Goal: Obtain resource: Download file/media

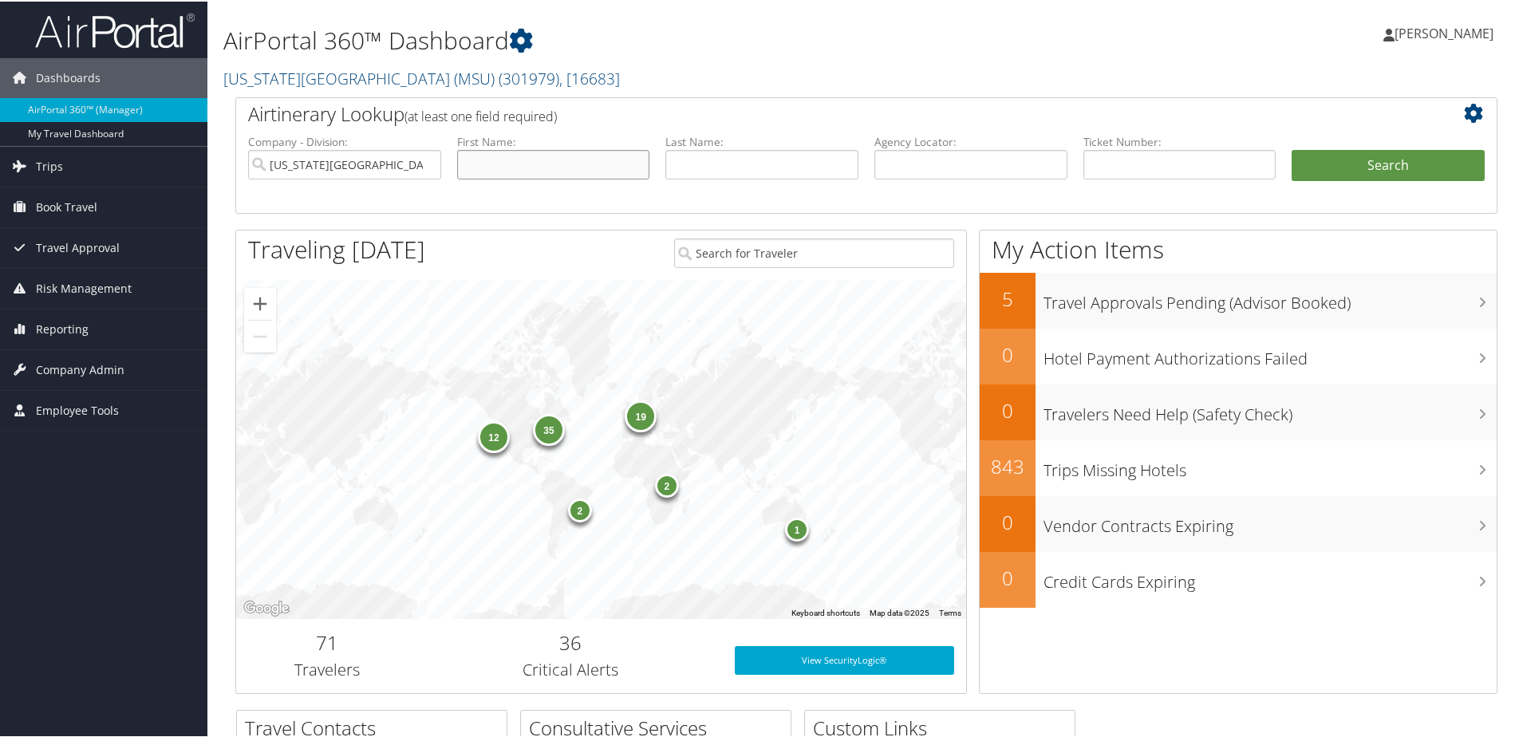
click at [506, 166] on input "text" at bounding box center [553, 163] width 193 height 30
type input "franziska"
click at [1291, 148] on button "Search" at bounding box center [1387, 164] width 193 height 32
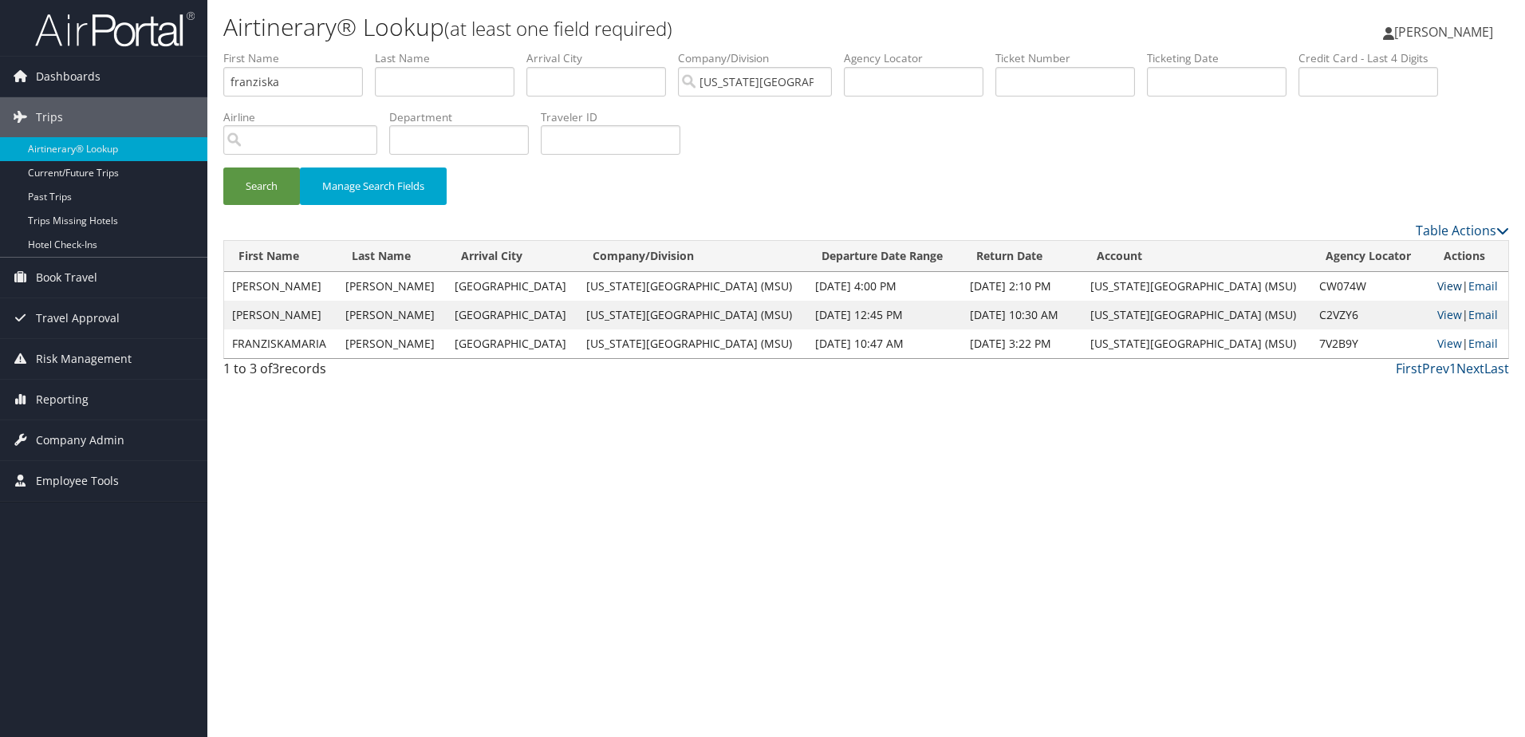
click at [1439, 286] on link "View" at bounding box center [1449, 285] width 25 height 15
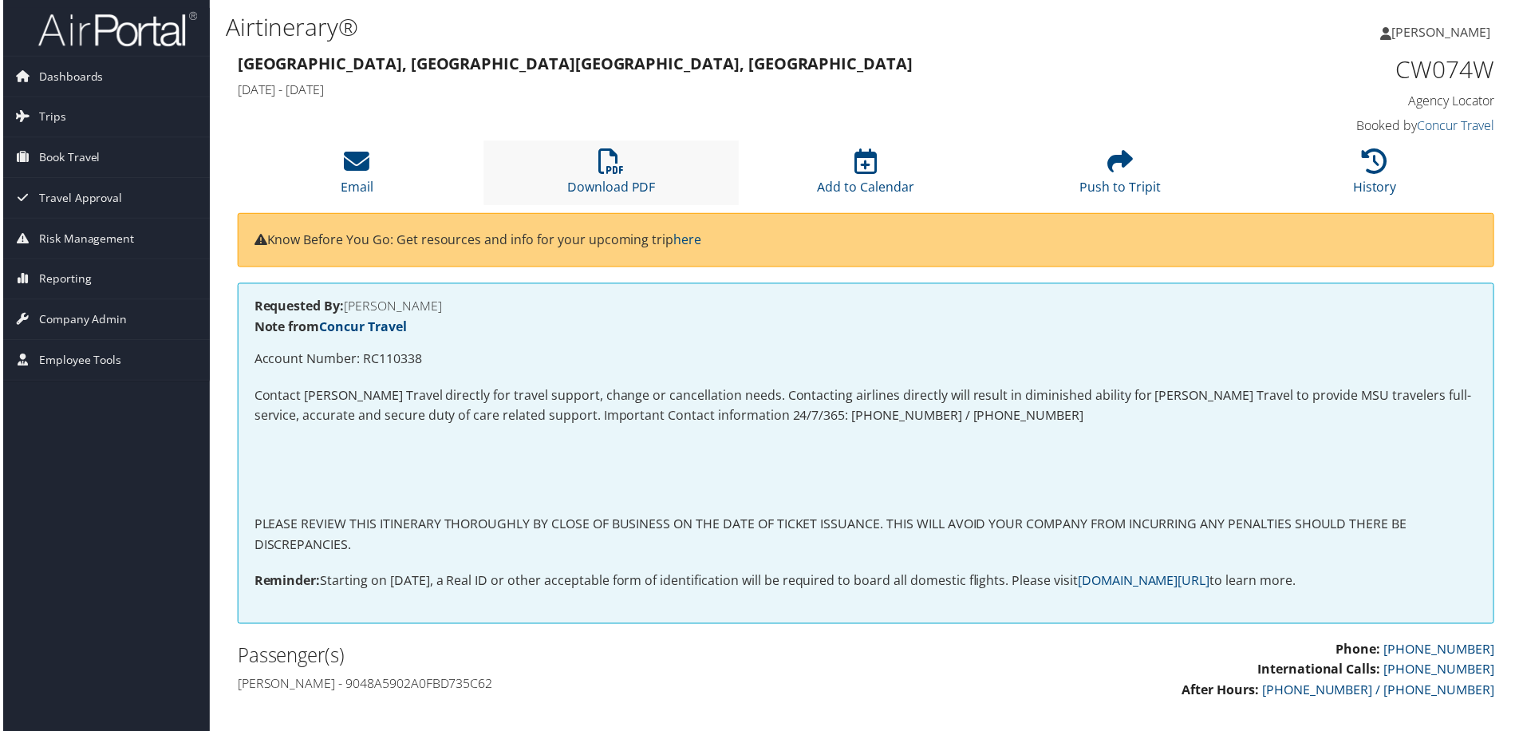
click at [594, 176] on li "Download PDF" at bounding box center [610, 173] width 255 height 65
